Goal: Task Accomplishment & Management: Use online tool/utility

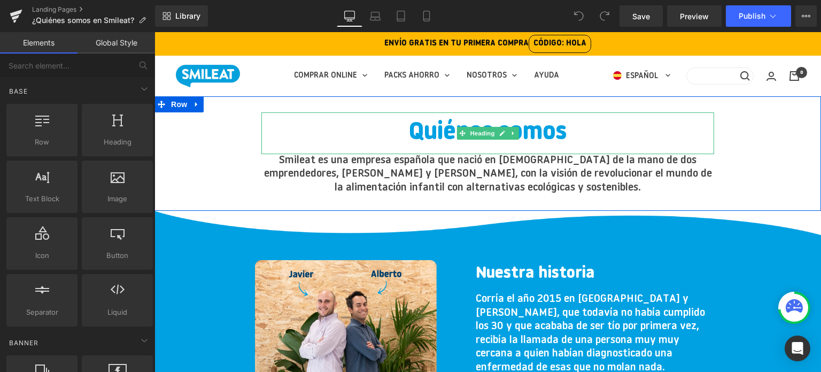
click at [419, 133] on h1 "Quiénes somos" at bounding box center [487, 133] width 453 height 42
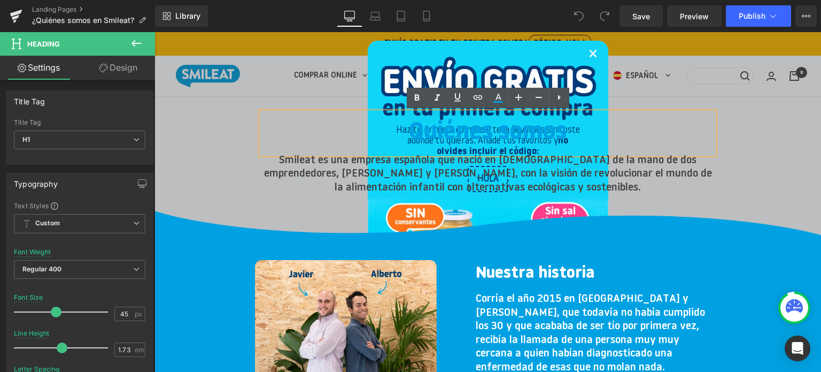
click at [591, 55] on link "×" at bounding box center [593, 55] width 9 height 33
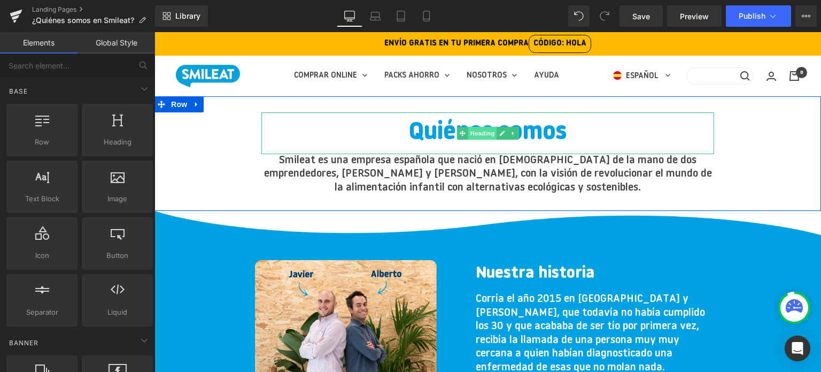
click at [485, 133] on span "Heading" at bounding box center [482, 133] width 29 height 13
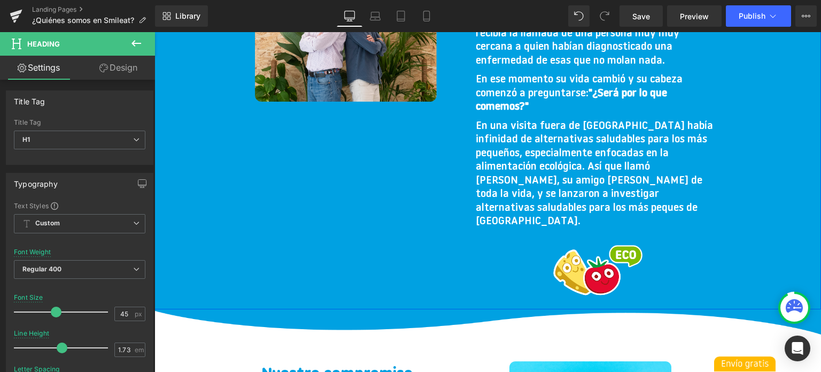
scroll to position [214, 0]
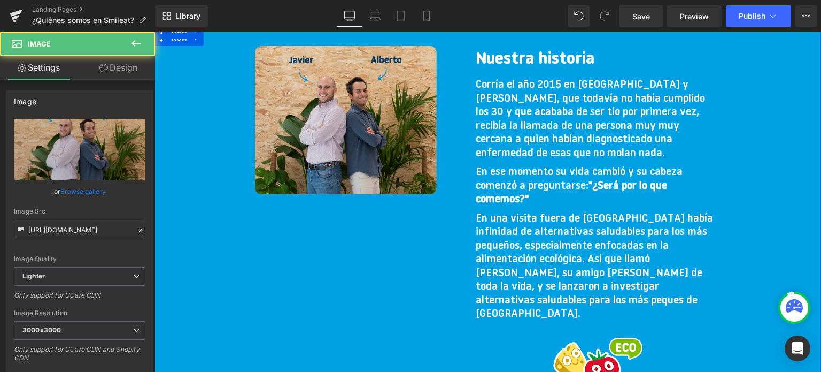
click at [327, 135] on img at bounding box center [356, 130] width 203 height 169
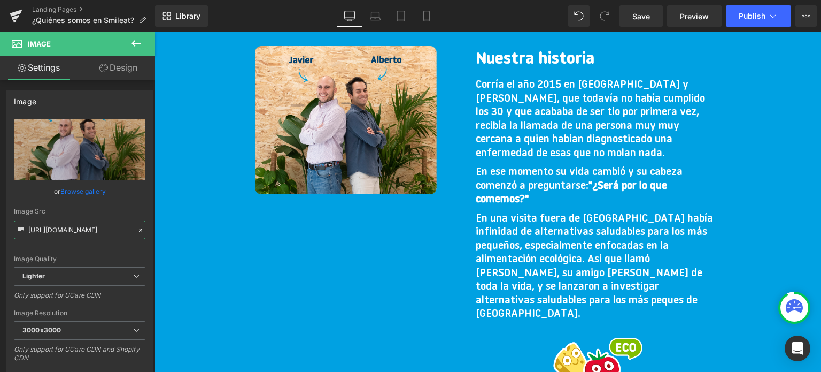
scroll to position [0, 320]
drag, startPoint x: 182, startPoint y: 261, endPoint x: 160, endPoint y: 242, distance: 28.8
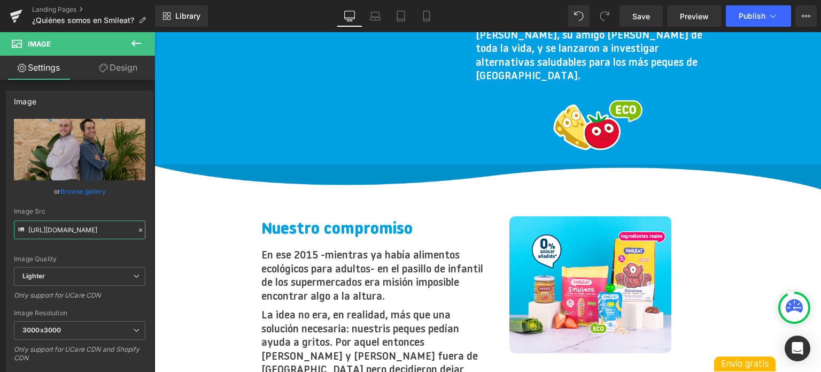
scroll to position [428, 0]
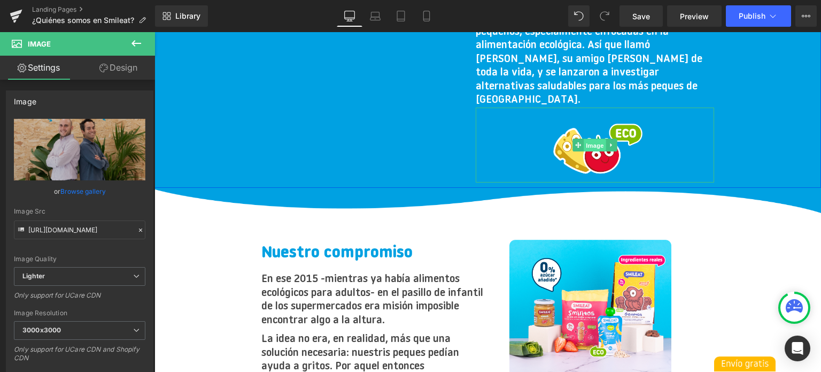
click at [598, 139] on span "Image" at bounding box center [595, 145] width 22 height 13
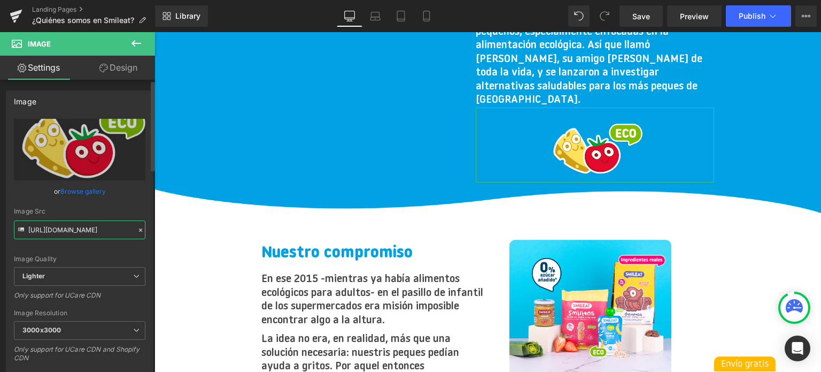
scroll to position [0, 327]
drag, startPoint x: 28, startPoint y: 230, endPoint x: 128, endPoint y: 239, distance: 101.0
click at [128, 239] on div "[URL][DOMAIN_NAME] Replace Image Upload image or Browse gallery Image Src [URL]…" at bounding box center [79, 258] width 146 height 278
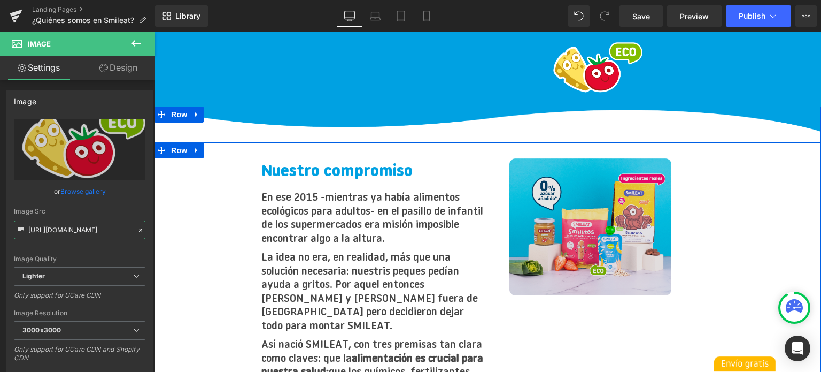
scroll to position [535, 0]
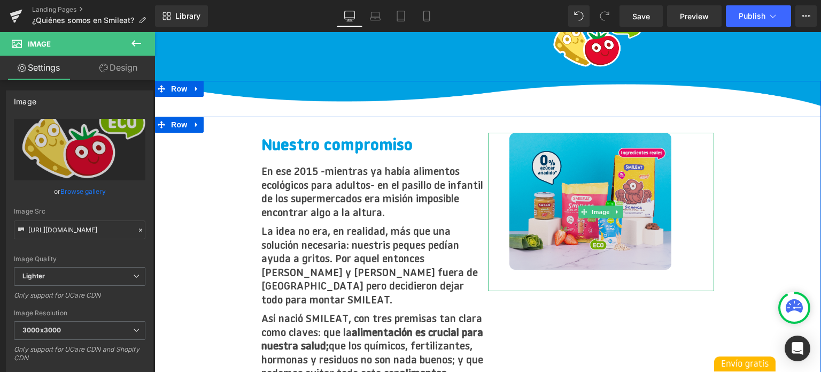
click at [628, 182] on img at bounding box center [600, 212] width 183 height 158
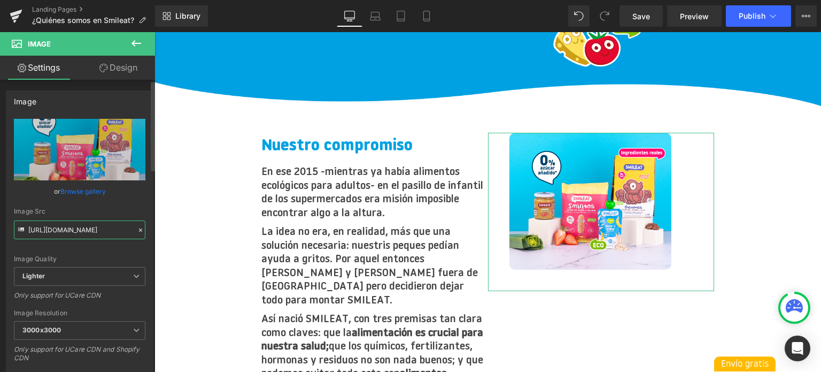
scroll to position [0, 324]
drag, startPoint x: 28, startPoint y: 230, endPoint x: 138, endPoint y: 249, distance: 111.7
click at [138, 249] on div "[URL][DOMAIN_NAME] Replace Image Upload image or Browse gallery Image Src [URL]…" at bounding box center [79, 258] width 146 height 278
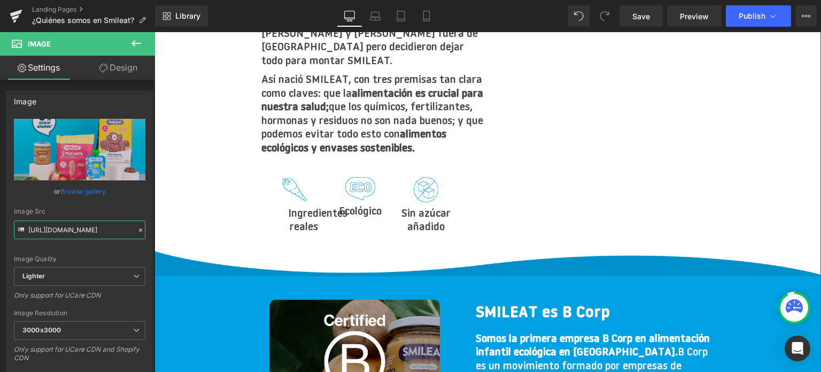
scroll to position [802, 0]
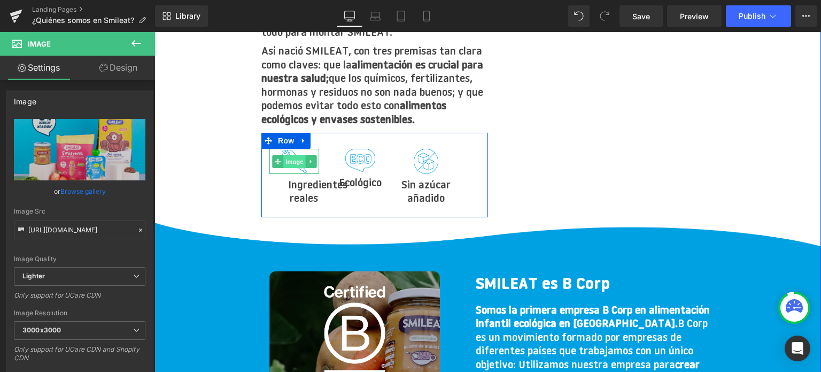
click at [299, 155] on span "Image" at bounding box center [294, 161] width 22 height 13
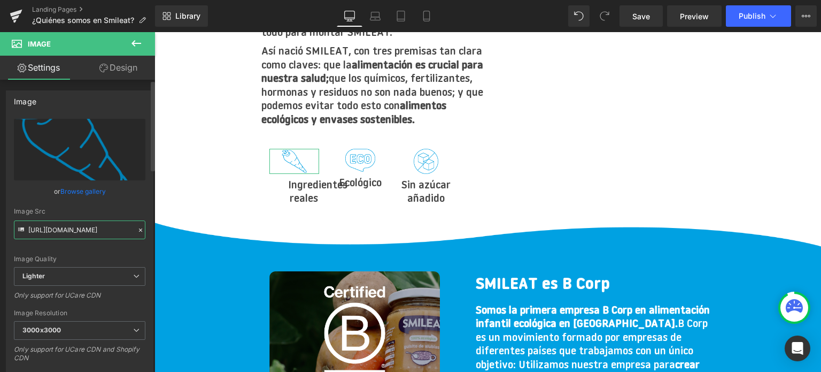
scroll to position [0, 333]
drag, startPoint x: 28, startPoint y: 229, endPoint x: 137, endPoint y: 251, distance: 111.8
click at [137, 251] on div "[URL][DOMAIN_NAME] Replace Image Upload image or Browse gallery Image Src [URL]…" at bounding box center [79, 258] width 146 height 278
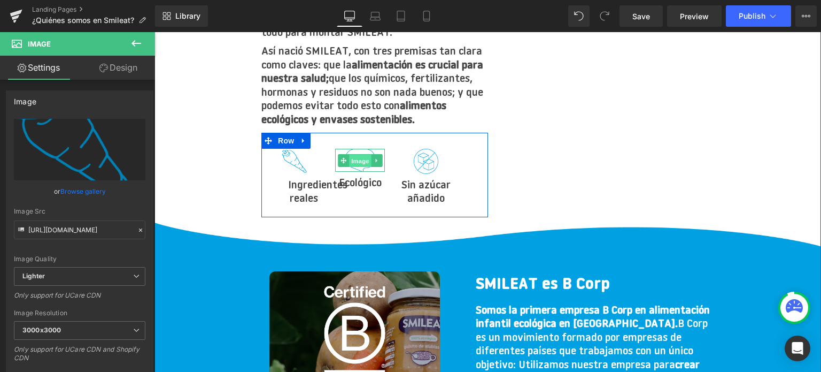
click at [361, 154] on span "Image" at bounding box center [360, 160] width 22 height 13
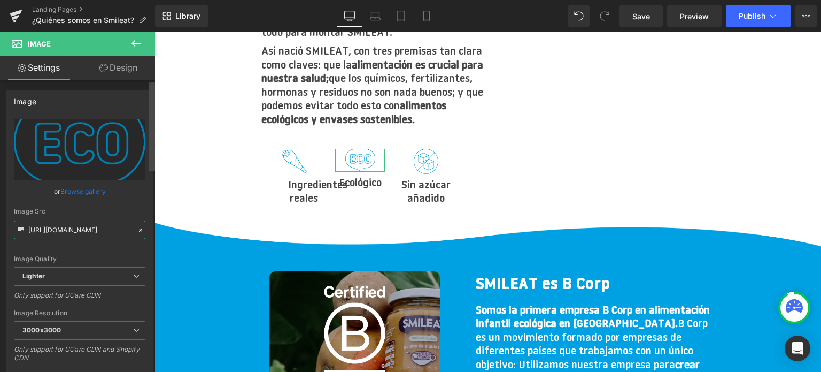
scroll to position [0, 330]
drag, startPoint x: 28, startPoint y: 229, endPoint x: 154, endPoint y: 243, distance: 126.4
click at [154, 243] on div "Image [URL][DOMAIN_NAME] Replace Image Upload image or Browse gallery Image Src…" at bounding box center [77, 228] width 155 height 297
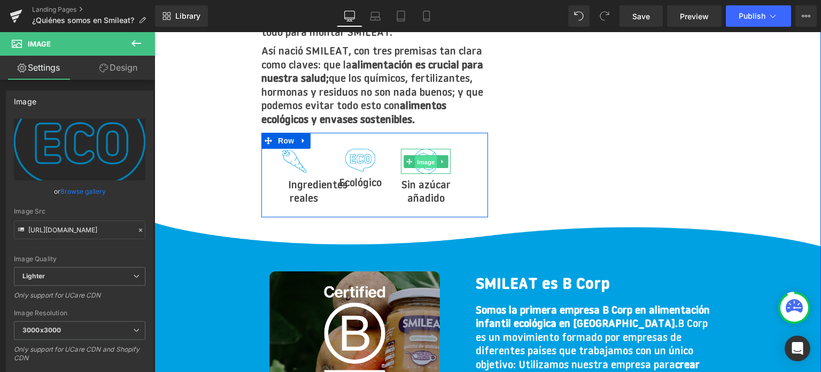
click at [423, 155] on span "Image" at bounding box center [426, 161] width 22 height 13
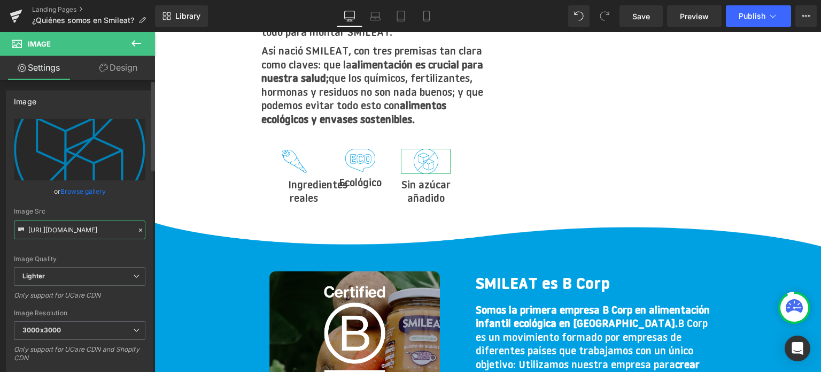
scroll to position [0, 328]
drag, startPoint x: 28, startPoint y: 231, endPoint x: 135, endPoint y: 250, distance: 109.2
click at [135, 250] on div "[URL][DOMAIN_NAME] Replace Image Upload image or Browse gallery Image Src [URL]…" at bounding box center [79, 258] width 146 height 278
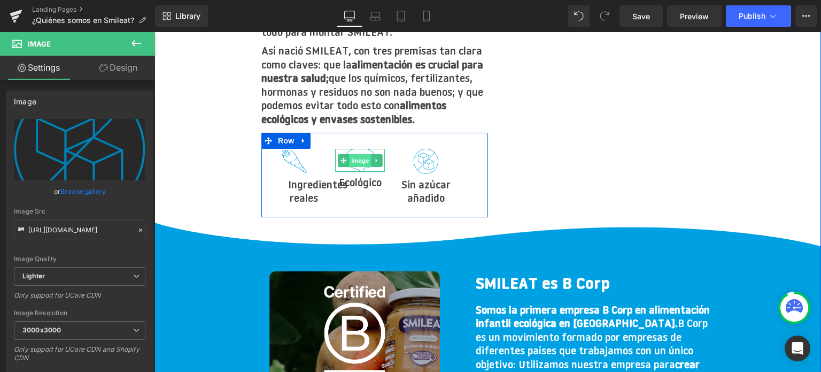
click at [361, 154] on span "Image" at bounding box center [360, 160] width 22 height 13
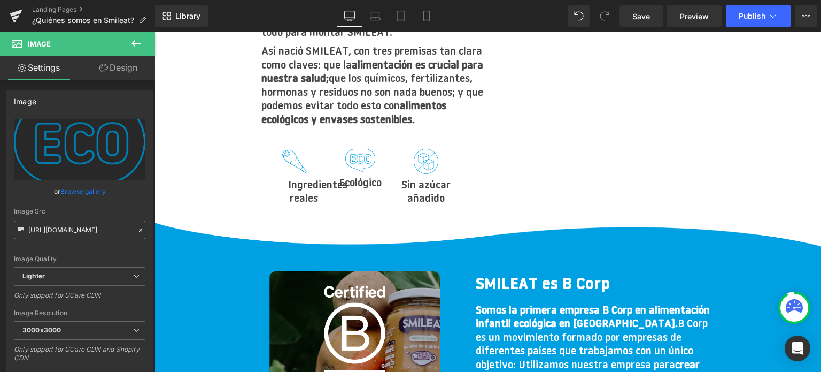
scroll to position [0, 330]
drag, startPoint x: 182, startPoint y: 262, endPoint x: 156, endPoint y: 242, distance: 33.1
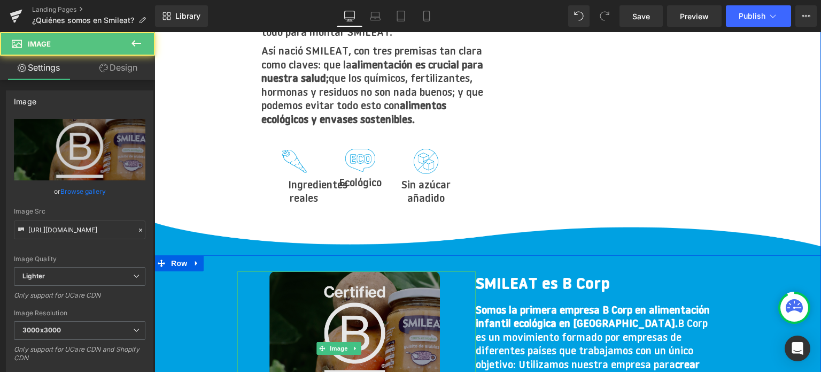
click at [344, 304] on img at bounding box center [338, 347] width 203 height 153
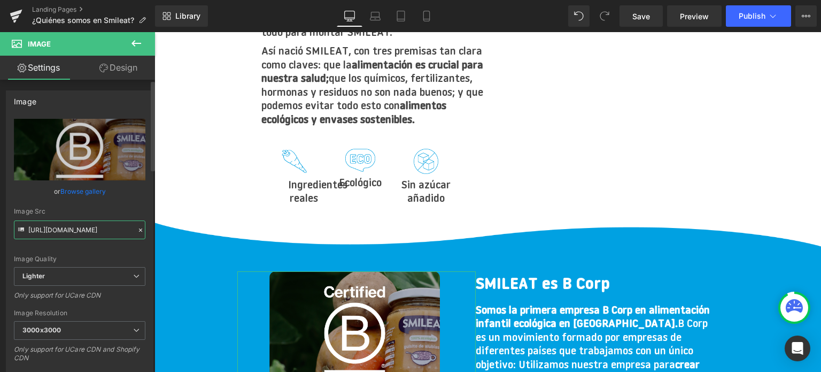
scroll to position [0, 320]
drag, startPoint x: 28, startPoint y: 230, endPoint x: 134, endPoint y: 245, distance: 107.4
click at [134, 245] on div "[URL][DOMAIN_NAME] Replace Image Upload image or Browse gallery Image Src [URL]…" at bounding box center [79, 258] width 146 height 278
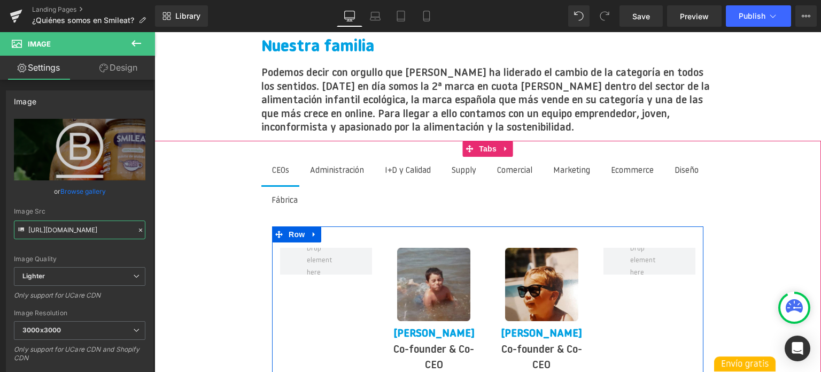
scroll to position [1604, 0]
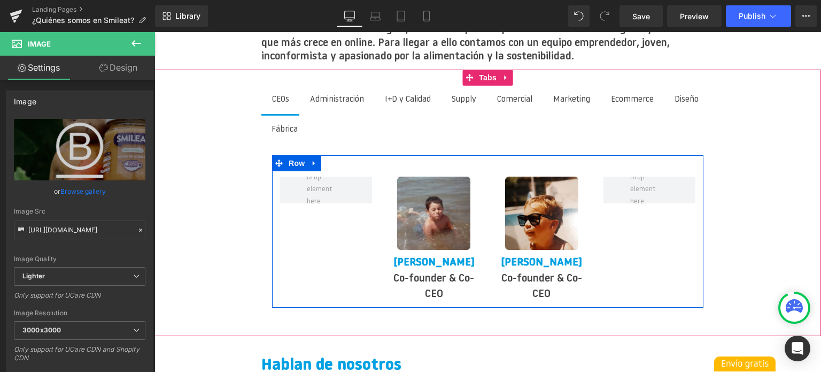
click at [353, 223] on div "Image [PERSON_NAME] Text Block Co-founder & Co-CEO Text Block Image [PERSON_NAM…" at bounding box center [487, 231] width 431 height 153
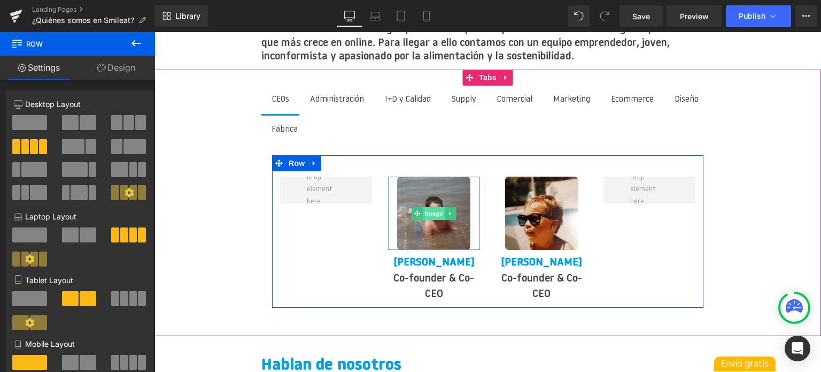
click at [436, 207] on span "Image" at bounding box center [434, 213] width 22 height 13
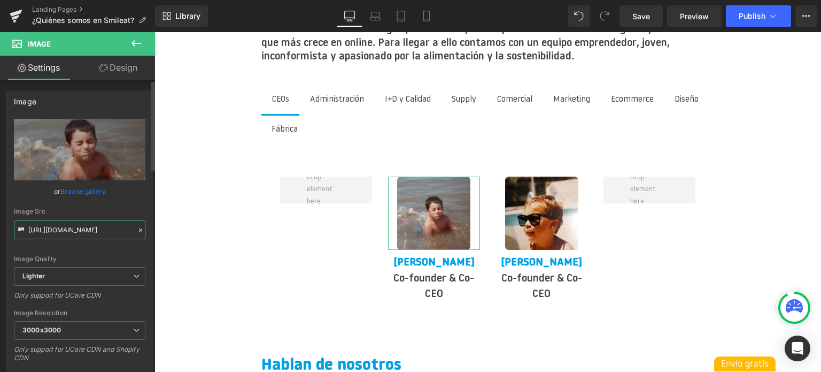
scroll to position [0, 372]
drag, startPoint x: 28, startPoint y: 230, endPoint x: 144, endPoint y: 237, distance: 116.2
click at [144, 237] on div "[URL][DOMAIN_NAME] Replace Image Upload image or Browse gallery Image Src [URL]…" at bounding box center [79, 258] width 146 height 278
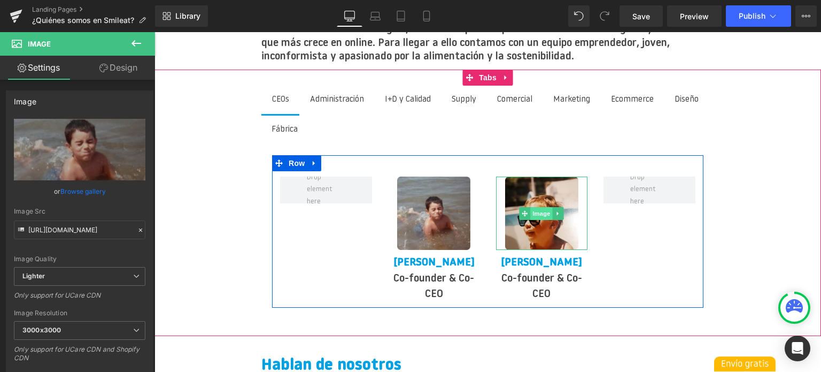
click at [536, 207] on span "Image" at bounding box center [542, 213] width 22 height 13
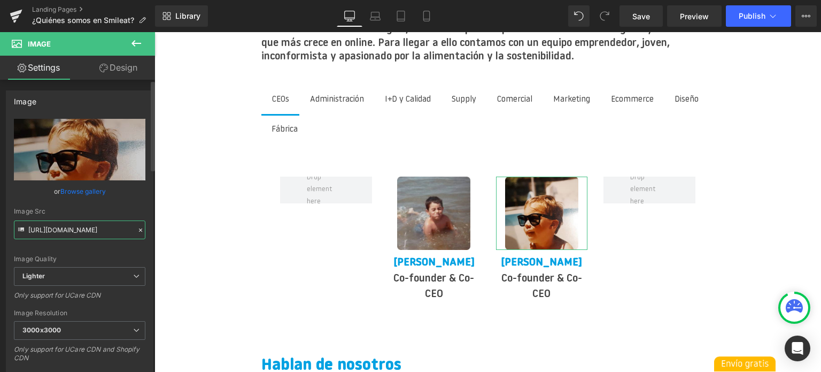
scroll to position [0, 367]
drag, startPoint x: 28, startPoint y: 228, endPoint x: 135, endPoint y: 246, distance: 109.0
click at [135, 246] on div "[URL][DOMAIN_NAME] Replace Image Upload image or Browse gallery Image Src [URL]…" at bounding box center [79, 258] width 146 height 278
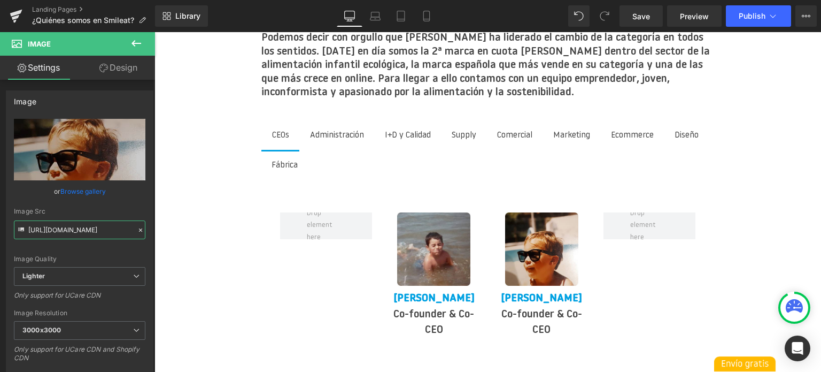
scroll to position [1550, 0]
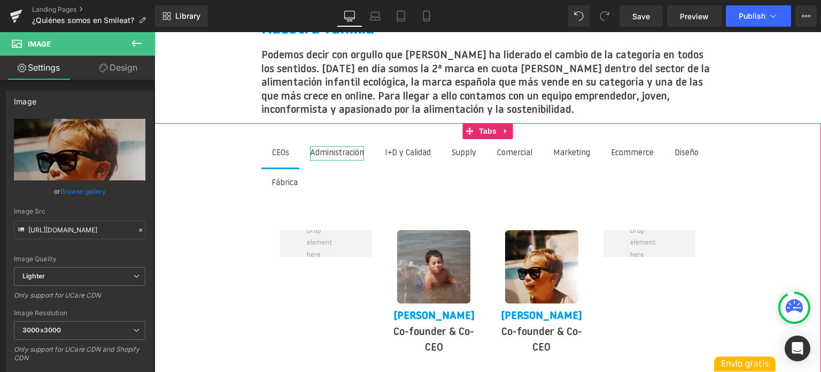
click at [355, 146] on div "Administración" at bounding box center [337, 153] width 54 height 15
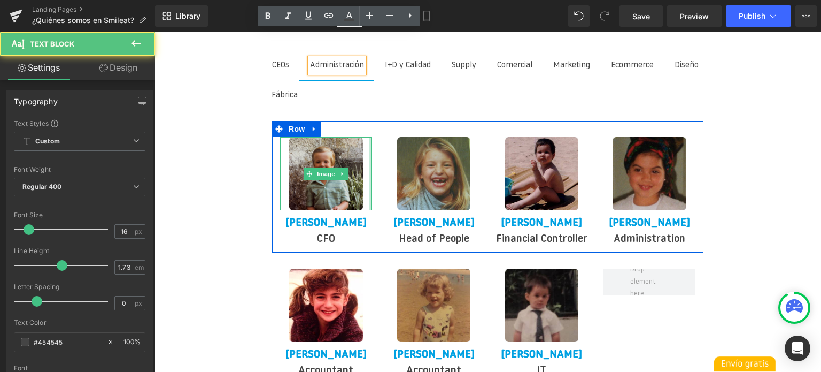
scroll to position [1657, 0]
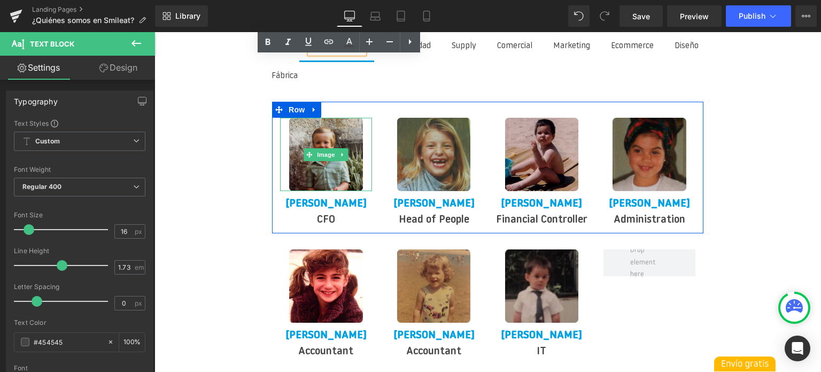
click at [327, 144] on img at bounding box center [325, 154] width 73 height 73
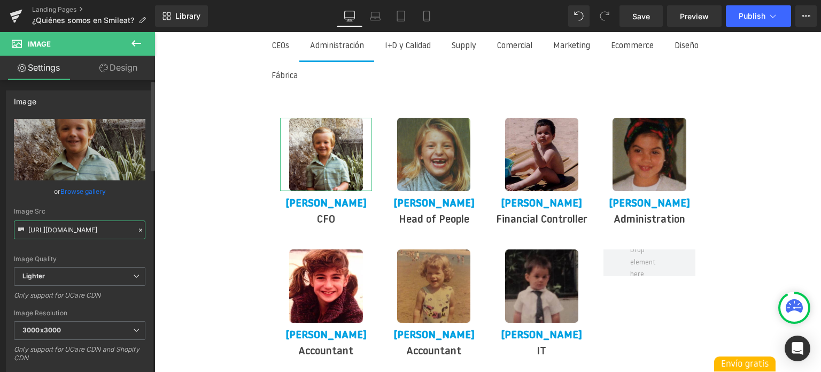
scroll to position [0, 313]
drag, startPoint x: 28, startPoint y: 229, endPoint x: 136, endPoint y: 239, distance: 109.0
click at [136, 239] on div "[URL][DOMAIN_NAME] Replace Image Upload image or Browse gallery Image Src [URL]…" at bounding box center [79, 258] width 146 height 278
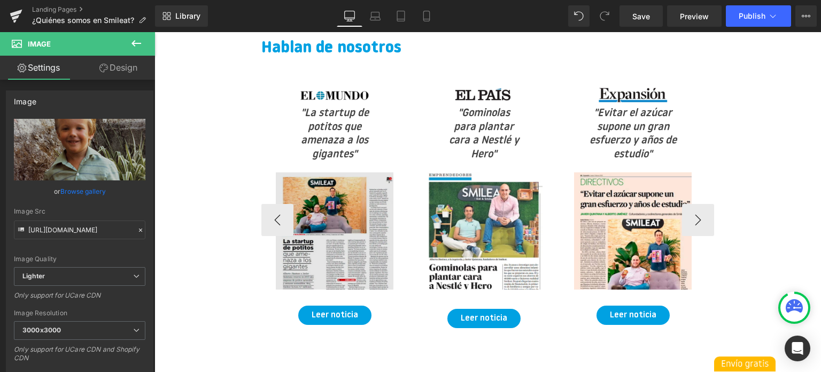
scroll to position [1978, 0]
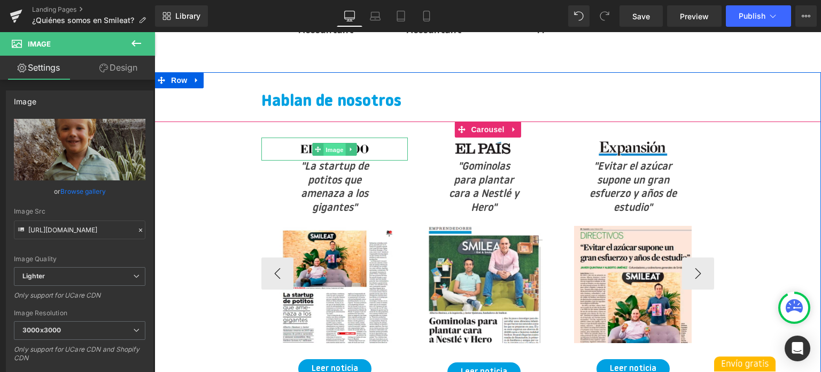
click at [337, 156] on span "Image" at bounding box center [334, 149] width 22 height 13
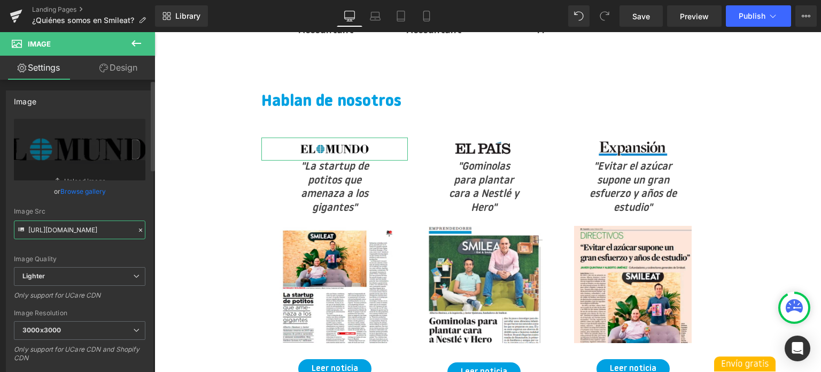
scroll to position [0, 315]
drag, startPoint x: 28, startPoint y: 228, endPoint x: 141, endPoint y: 233, distance: 112.3
click at [141, 233] on input "[URL][DOMAIN_NAME]" at bounding box center [80, 229] width 132 height 19
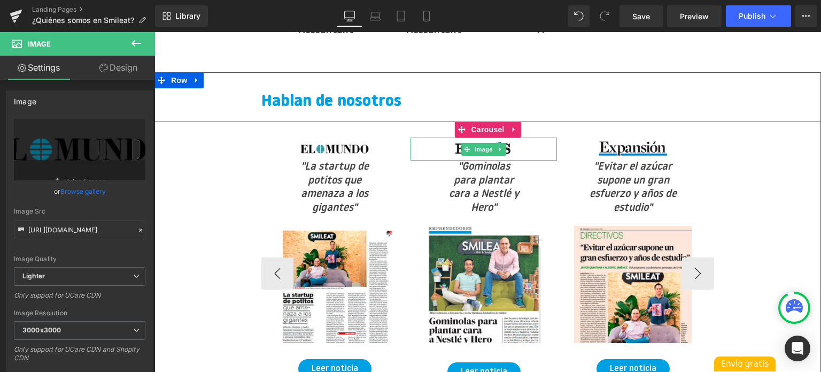
click at [477, 151] on span "Image" at bounding box center [484, 149] width 22 height 13
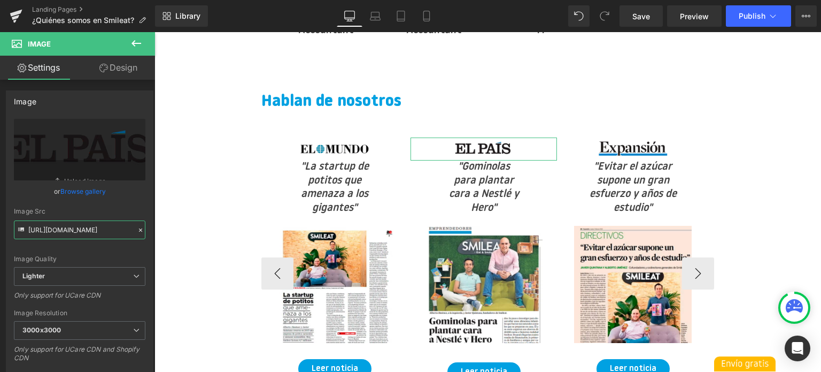
scroll to position [0, 316]
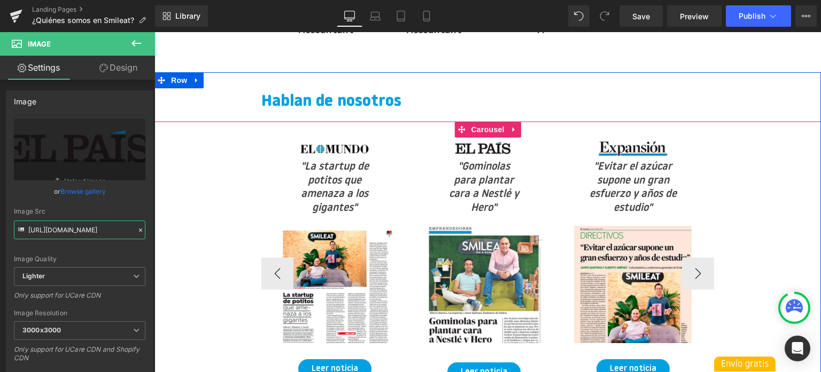
drag, startPoint x: 182, startPoint y: 262, endPoint x: 161, endPoint y: 241, distance: 29.5
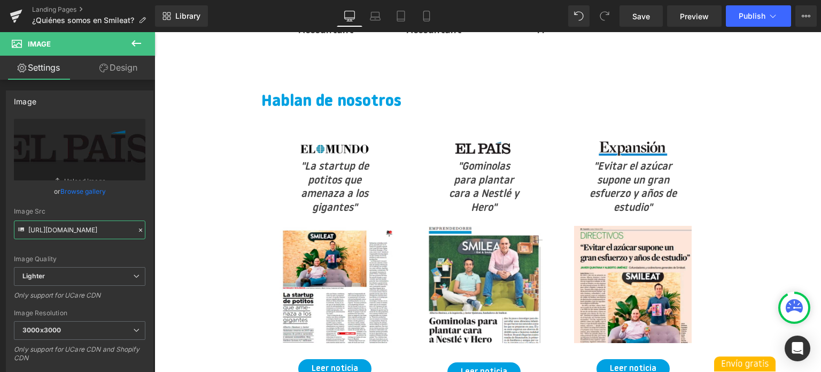
scroll to position [0, 0]
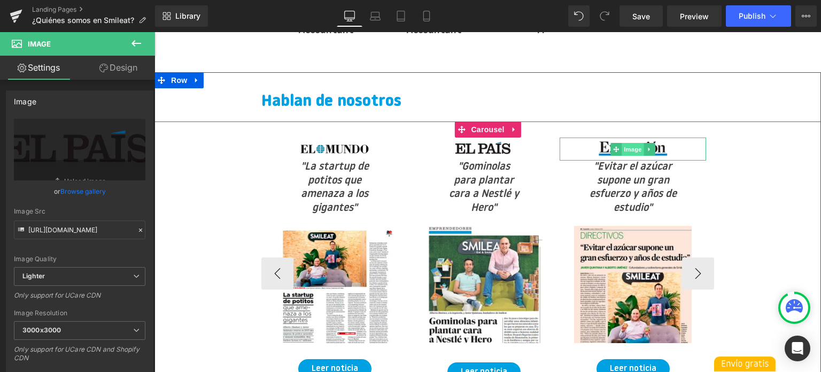
click at [631, 156] on span "Image" at bounding box center [633, 149] width 22 height 13
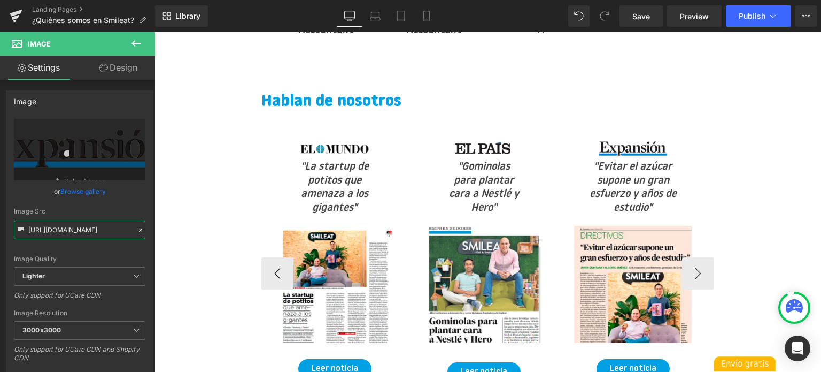
scroll to position [0, 316]
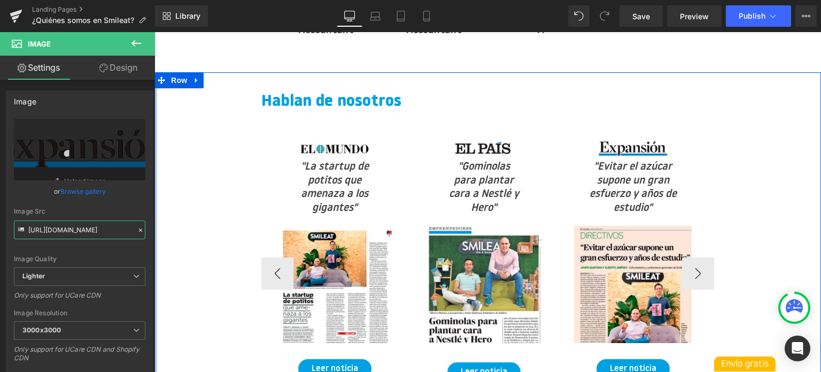
drag, startPoint x: 183, startPoint y: 262, endPoint x: 307, endPoint y: 268, distance: 124.2
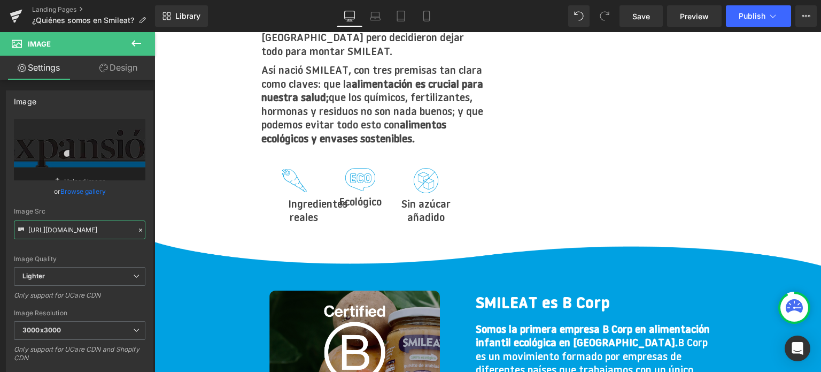
scroll to position [802, 0]
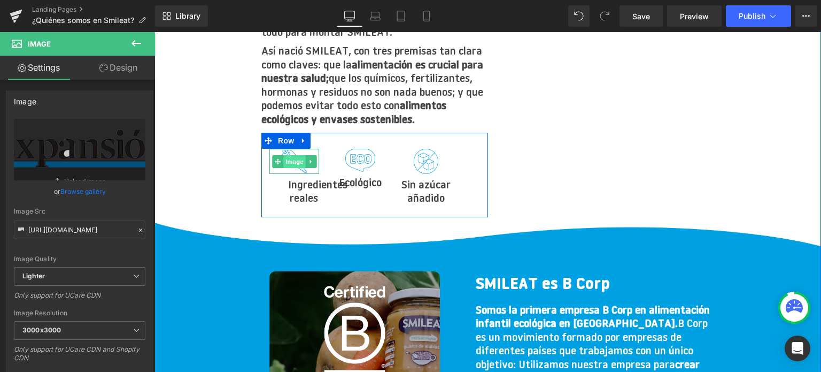
click at [291, 155] on span "Image" at bounding box center [294, 161] width 22 height 13
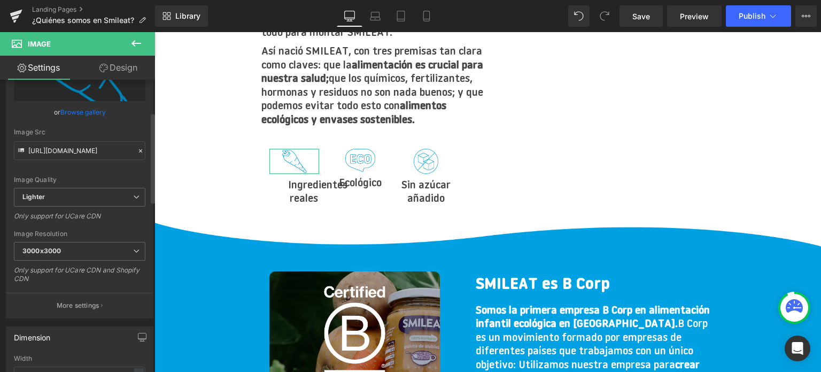
scroll to position [107, 0]
